Goal: Task Accomplishment & Management: Complete application form

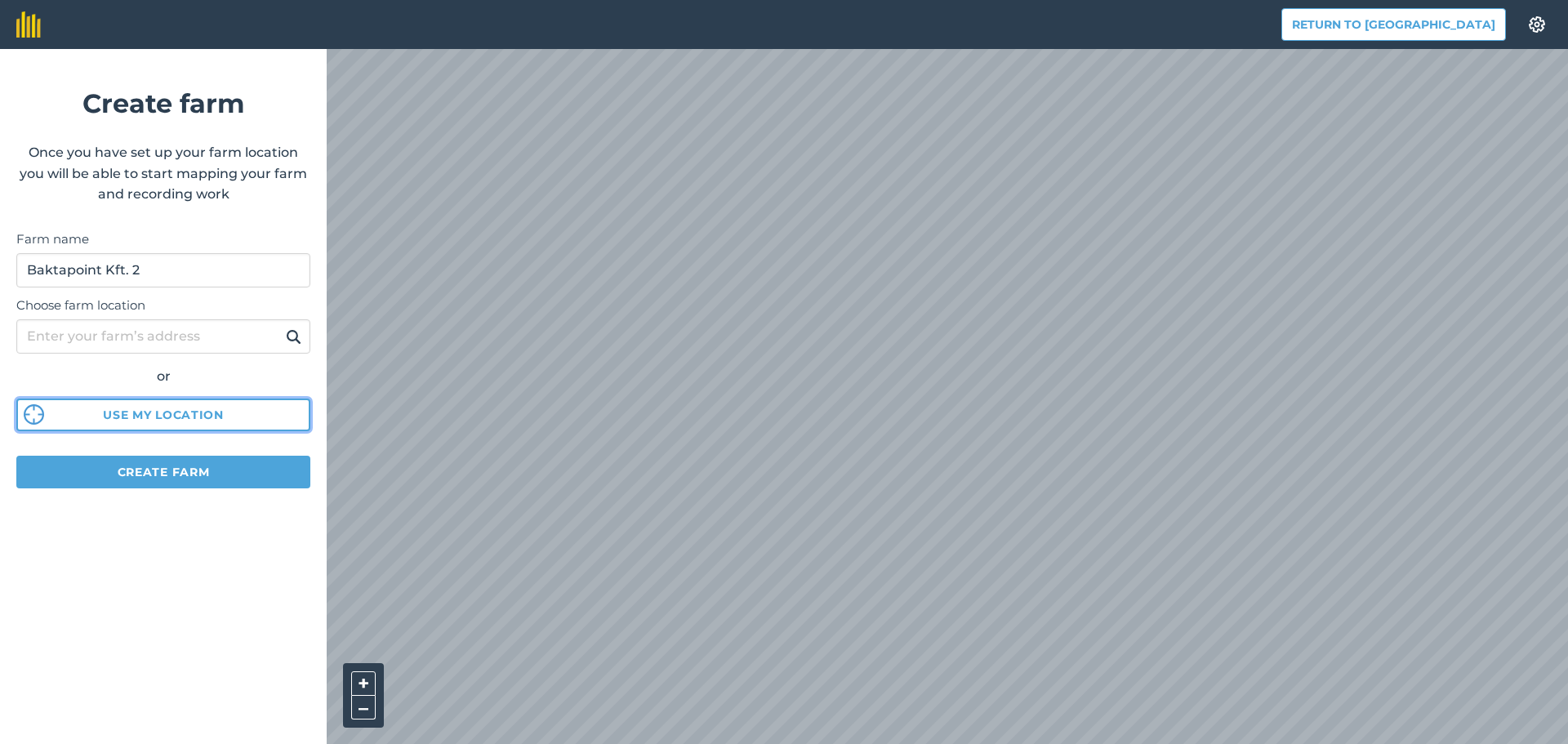
click at [154, 416] on button "Use my location" at bounding box center [163, 415] width 294 height 33
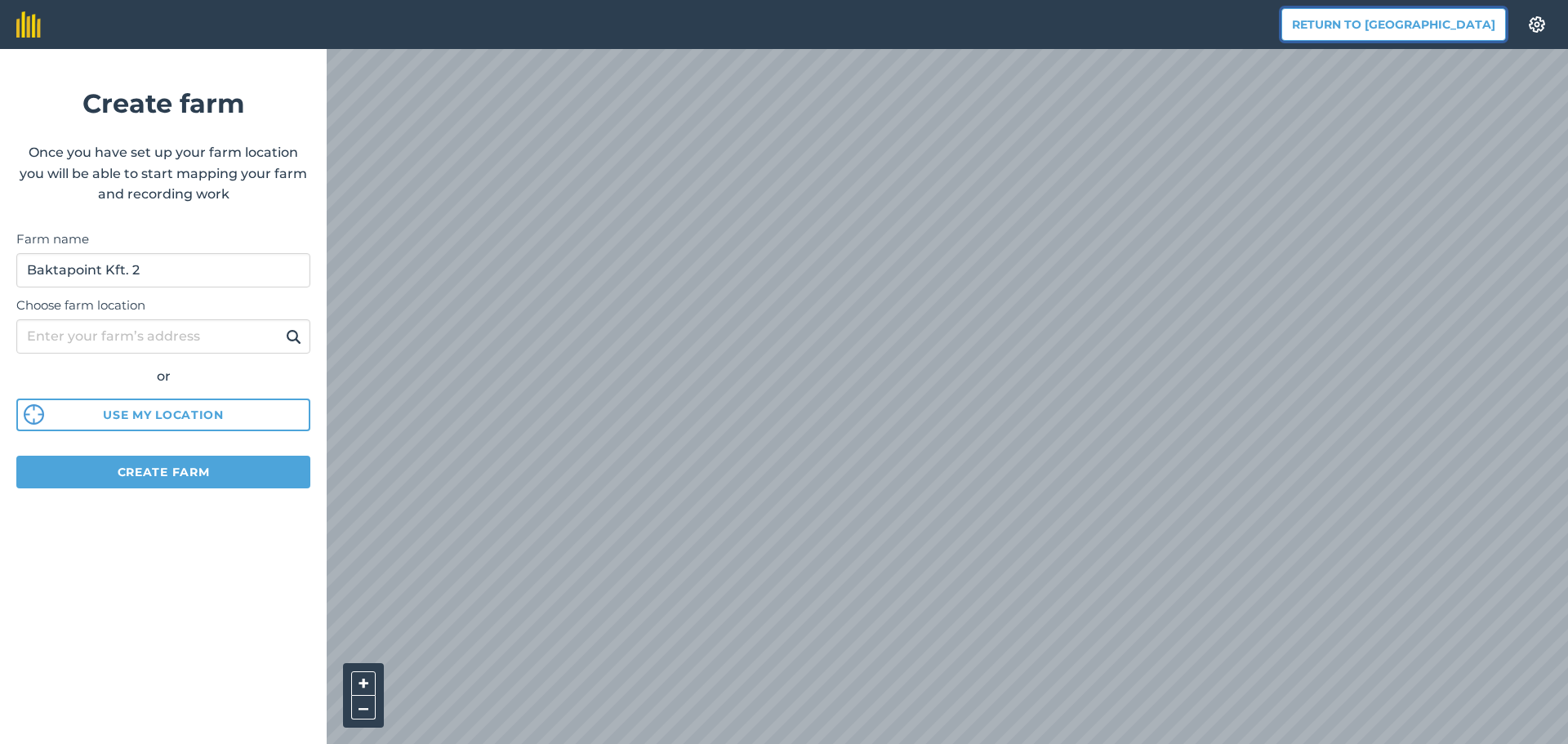
click at [1445, 31] on button "Return to [GEOGRAPHIC_DATA]" at bounding box center [1393, 24] width 224 height 33
